Goal: Task Accomplishment & Management: Manage account settings

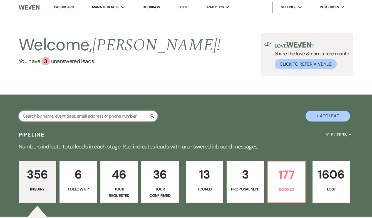
click at [121, 117] on input "text" at bounding box center [88, 116] width 139 height 11
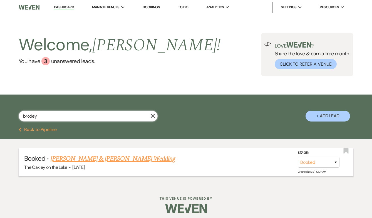
type input "brodey"
click at [123, 161] on link "[PERSON_NAME] & [PERSON_NAME] Wedding" at bounding box center [113, 159] width 124 height 10
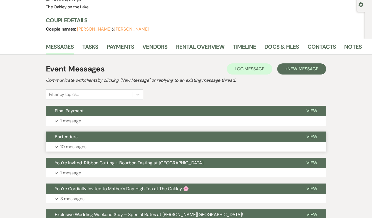
click at [104, 146] on button "Expand 10 messages" at bounding box center [186, 146] width 280 height 9
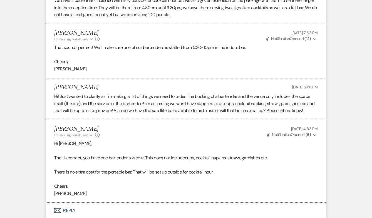
scroll to position [552, 0]
